Goal: Task Accomplishment & Management: Manage account settings

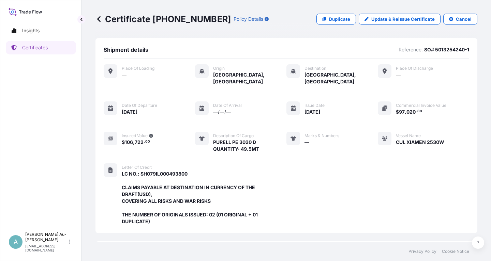
scroll to position [187, 0]
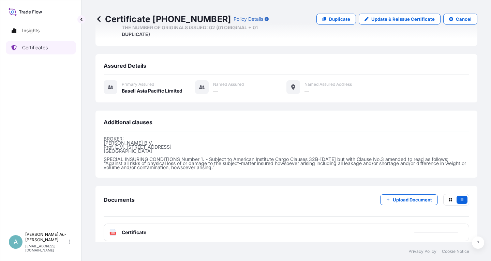
click at [28, 47] on p "Certificates" at bounding box center [35, 47] width 26 height 7
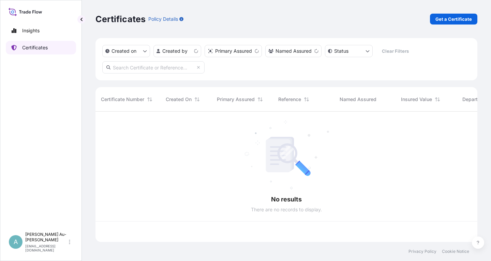
scroll to position [134, 382]
click at [151, 70] on input "text" at bounding box center [153, 67] width 102 height 12
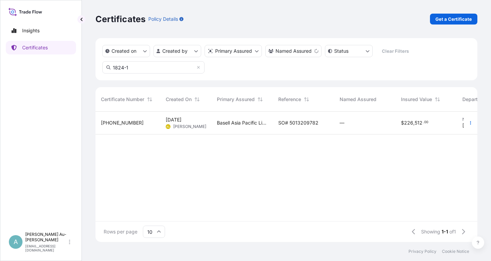
type input "1824-1"
click at [268, 126] on div "Basell Asia Pacific Limited" at bounding box center [241, 123] width 61 height 23
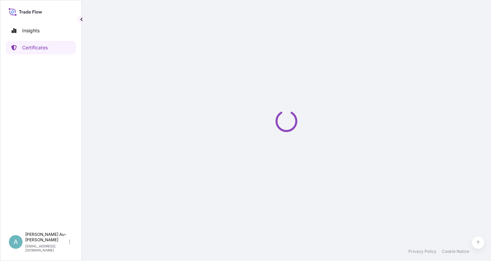
click at [268, 126] on div "Loading" at bounding box center [286, 121] width 382 height 242
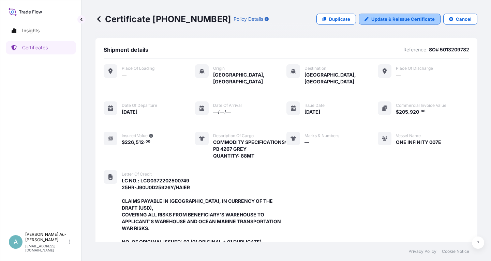
click at [392, 19] on p "Update & Reissue Certificate" at bounding box center [402, 19] width 63 height 7
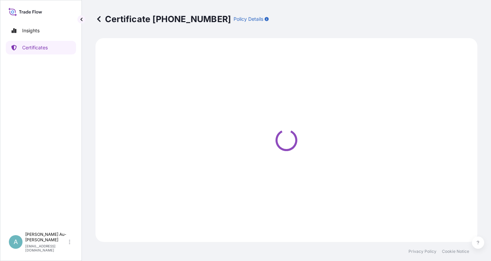
select select "Sea"
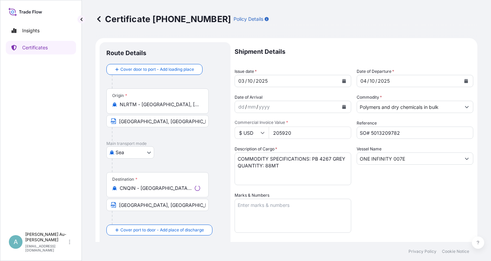
select select "32034"
click at [345, 80] on icon "Calendar" at bounding box center [344, 81] width 4 height 4
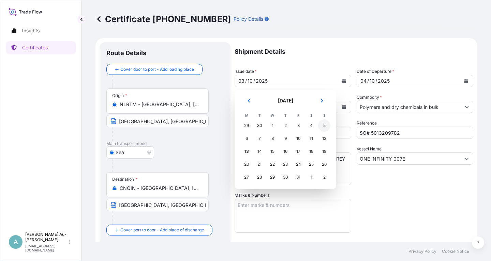
click at [323, 127] on div "5" at bounding box center [324, 126] width 12 height 12
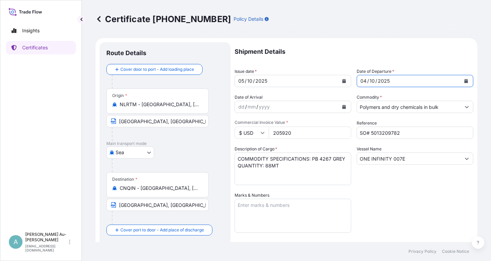
click at [468, 82] on icon "Calendar" at bounding box center [466, 81] width 4 height 4
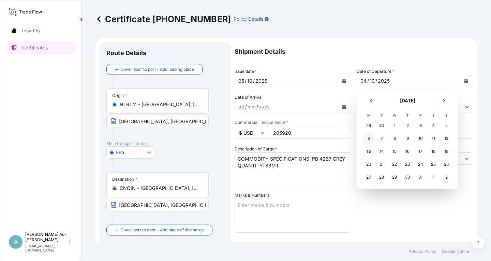
click at [367, 140] on div "6" at bounding box center [368, 139] width 12 height 12
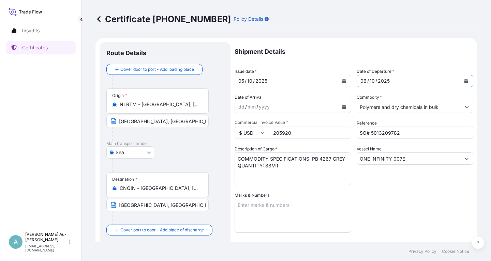
click at [399, 193] on div "Shipment Details Issue date * [DATE] Date of Departure * [DATE] Date of Arrival…" at bounding box center [354, 217] width 239 height 351
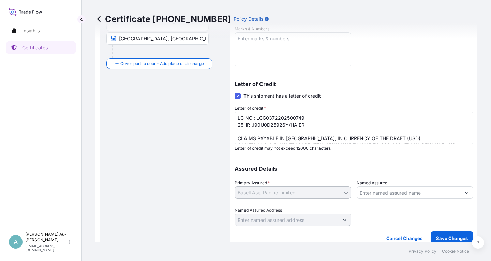
scroll to position [170, 0]
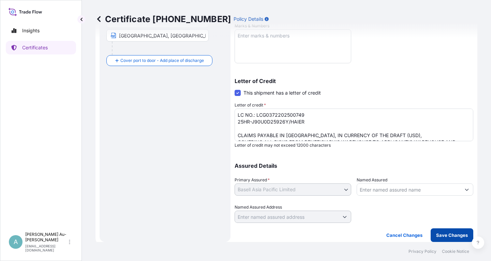
click at [442, 236] on p "Save Changes" at bounding box center [452, 235] width 32 height 7
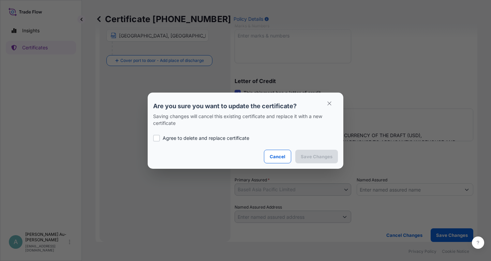
click at [201, 138] on p "Agree to delete and replace certificate" at bounding box center [206, 138] width 87 height 7
checkbox input "true"
click at [305, 157] on p "Save Changes" at bounding box center [317, 156] width 32 height 7
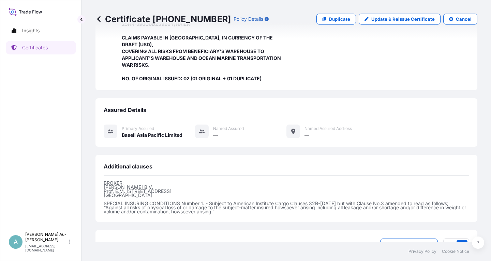
scroll to position [228, 0]
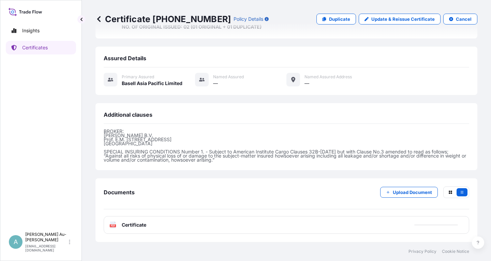
click at [180, 232] on div "PDF Certificate" at bounding box center [286, 225] width 365 height 18
click at [180, 231] on link "PDF Certificate [DATE]T09:08:09.618345" at bounding box center [286, 225] width 365 height 18
